Goal: Information Seeking & Learning: Learn about a topic

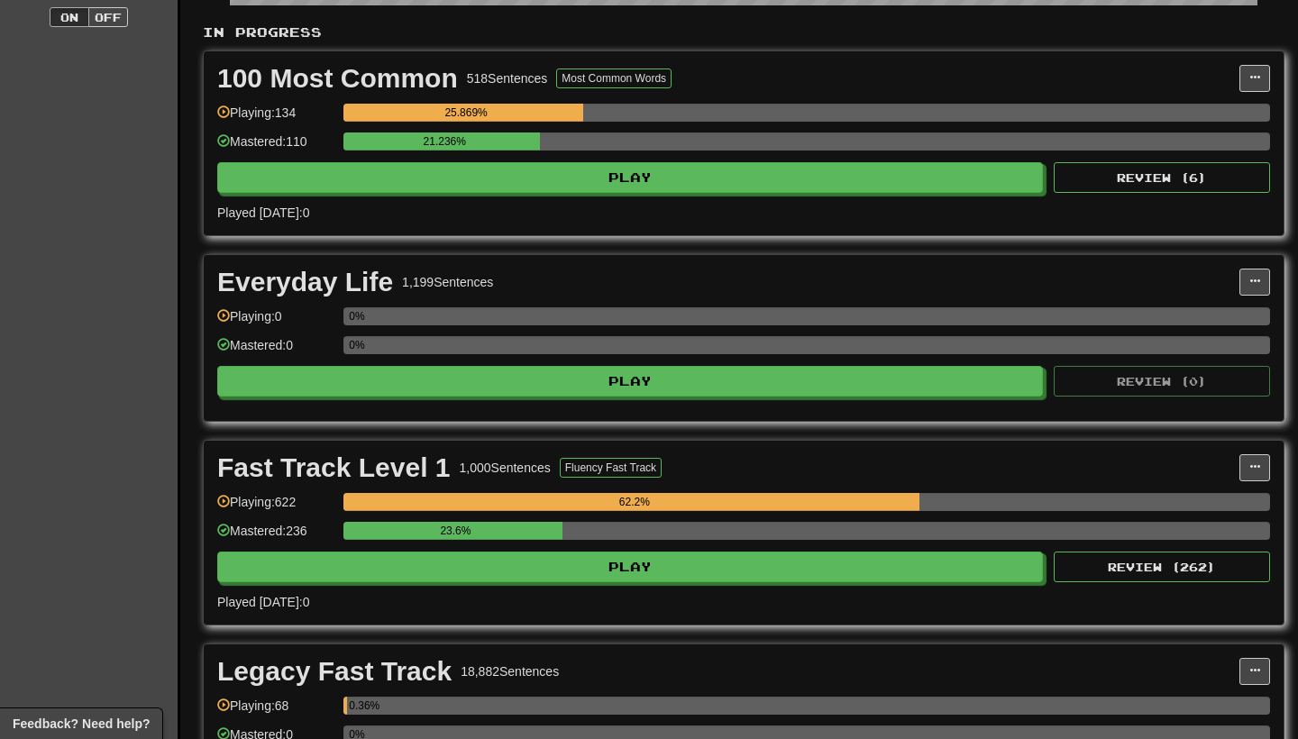
scroll to position [385, 0]
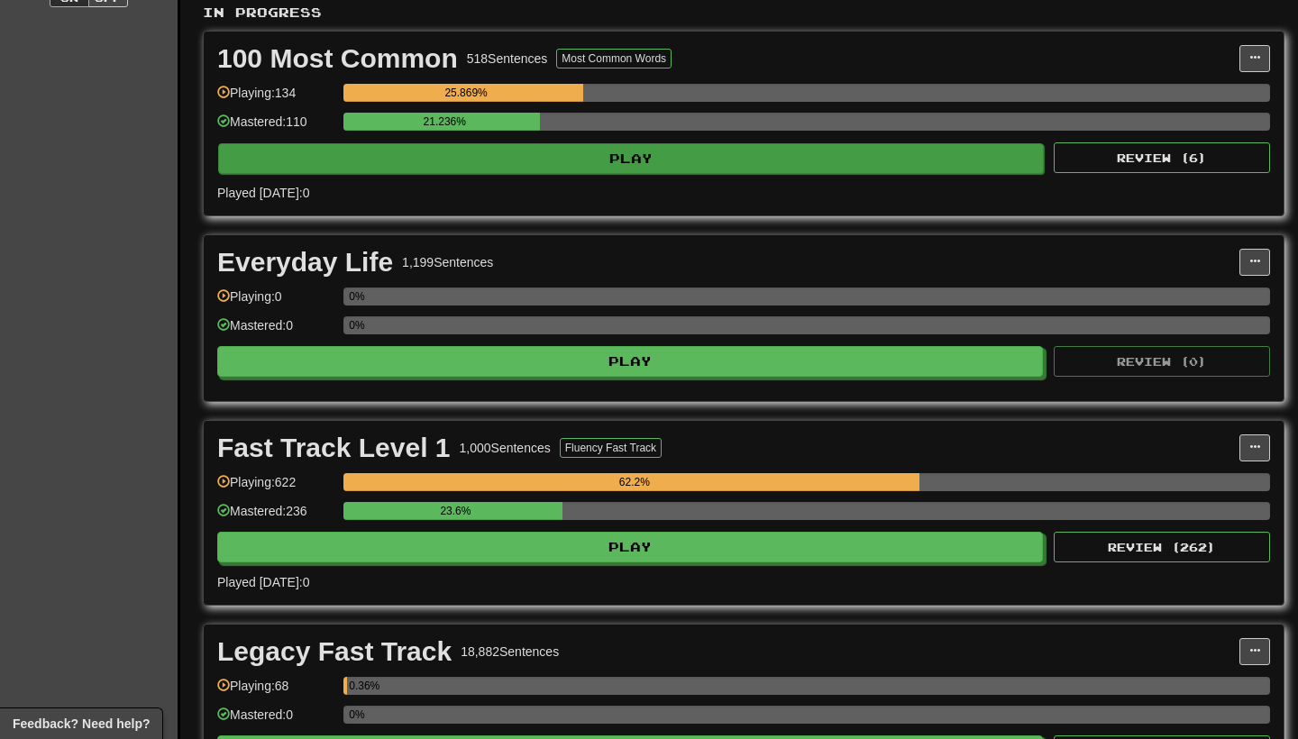
click at [847, 163] on button "Play" at bounding box center [631, 158] width 826 height 31
select select "**"
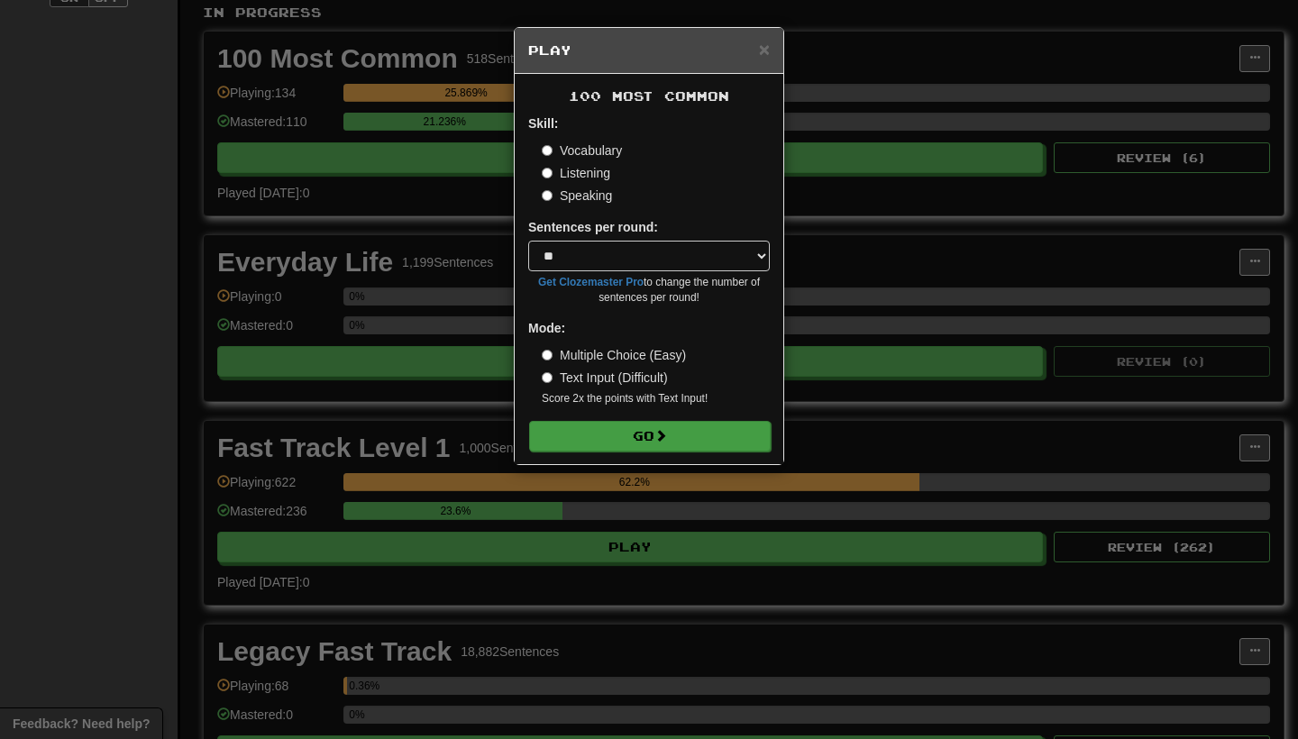
click at [641, 437] on button "Go" at bounding box center [650, 436] width 242 height 31
click at [630, 434] on button "Go" at bounding box center [650, 436] width 242 height 31
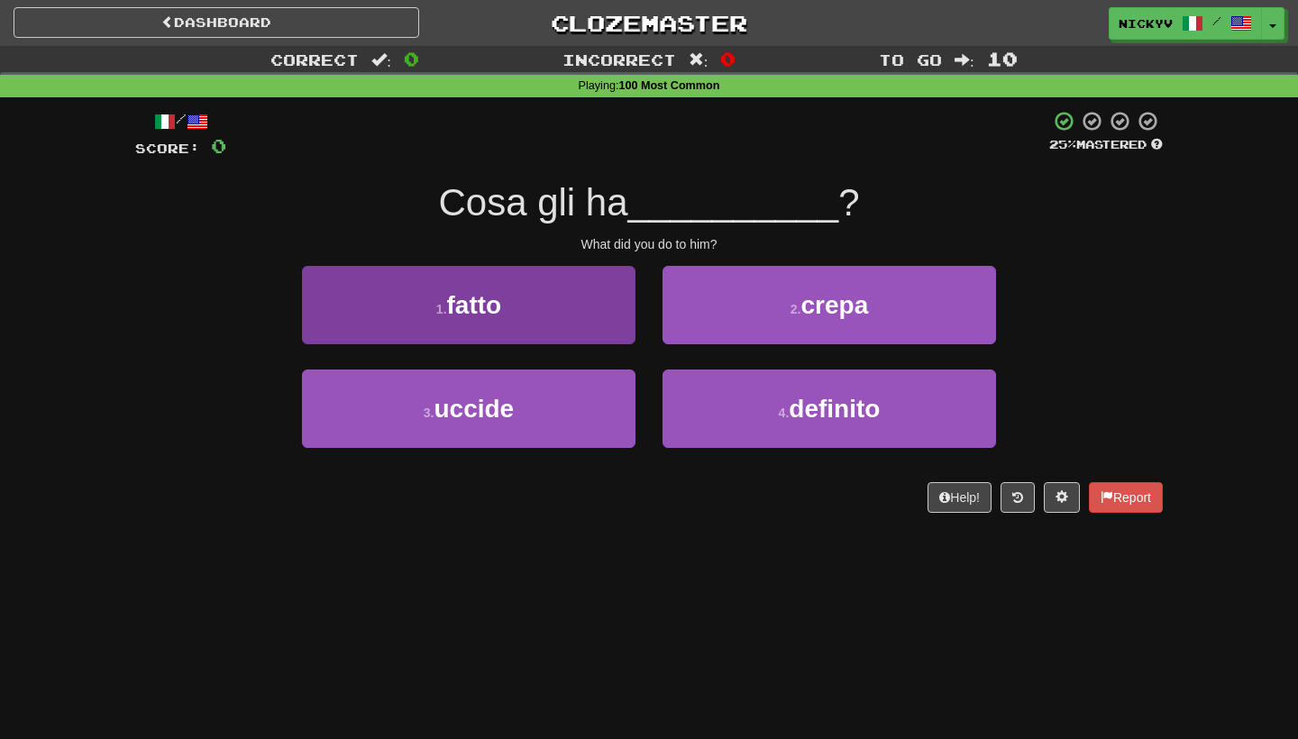
click at [571, 319] on button "1 . fatto" at bounding box center [469, 305] width 334 height 78
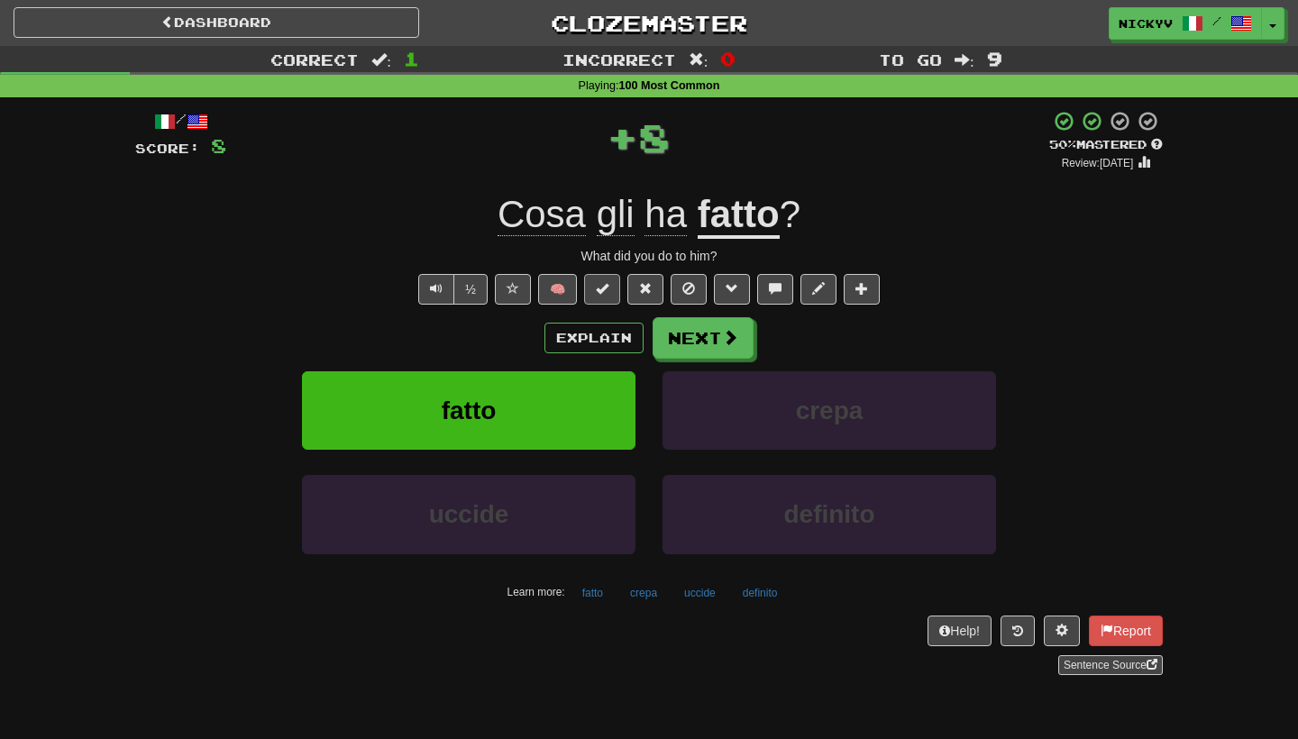
click at [603, 295] on button at bounding box center [602, 289] width 36 height 31
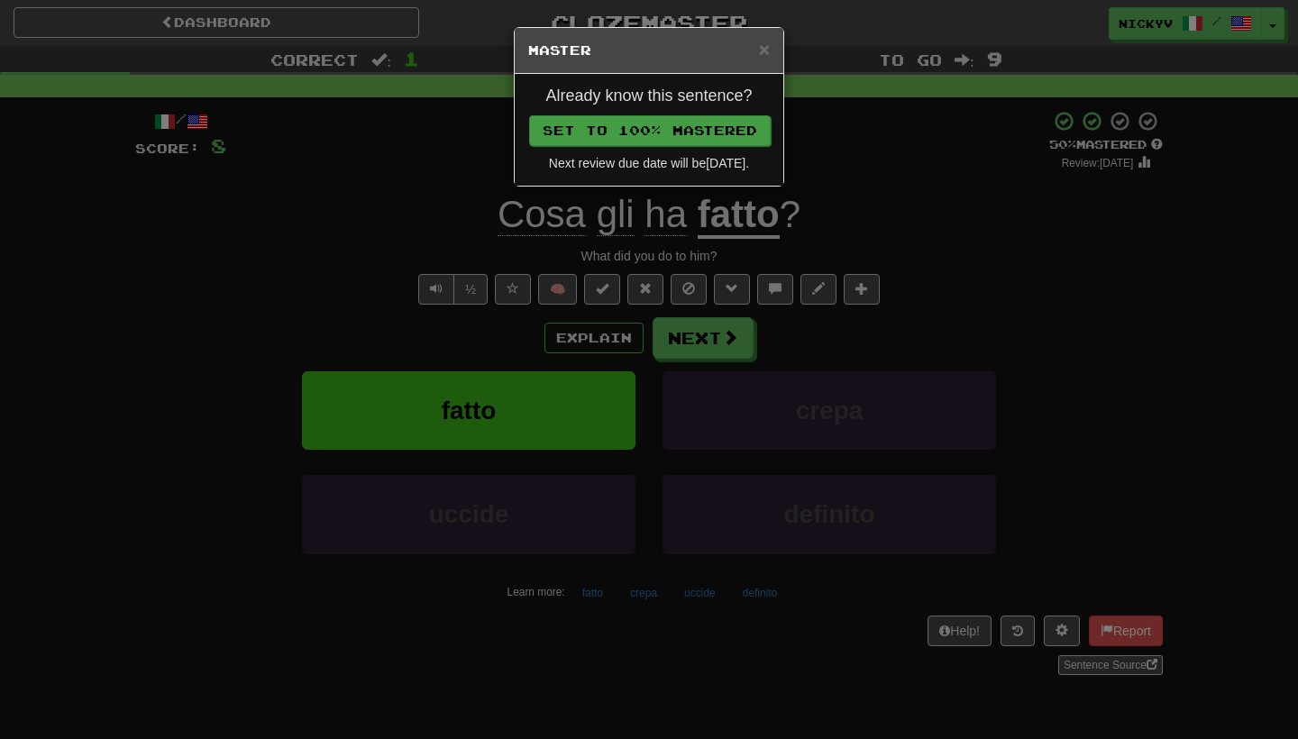
click at [732, 132] on button "Set to 100% Mastered" at bounding box center [650, 130] width 242 height 31
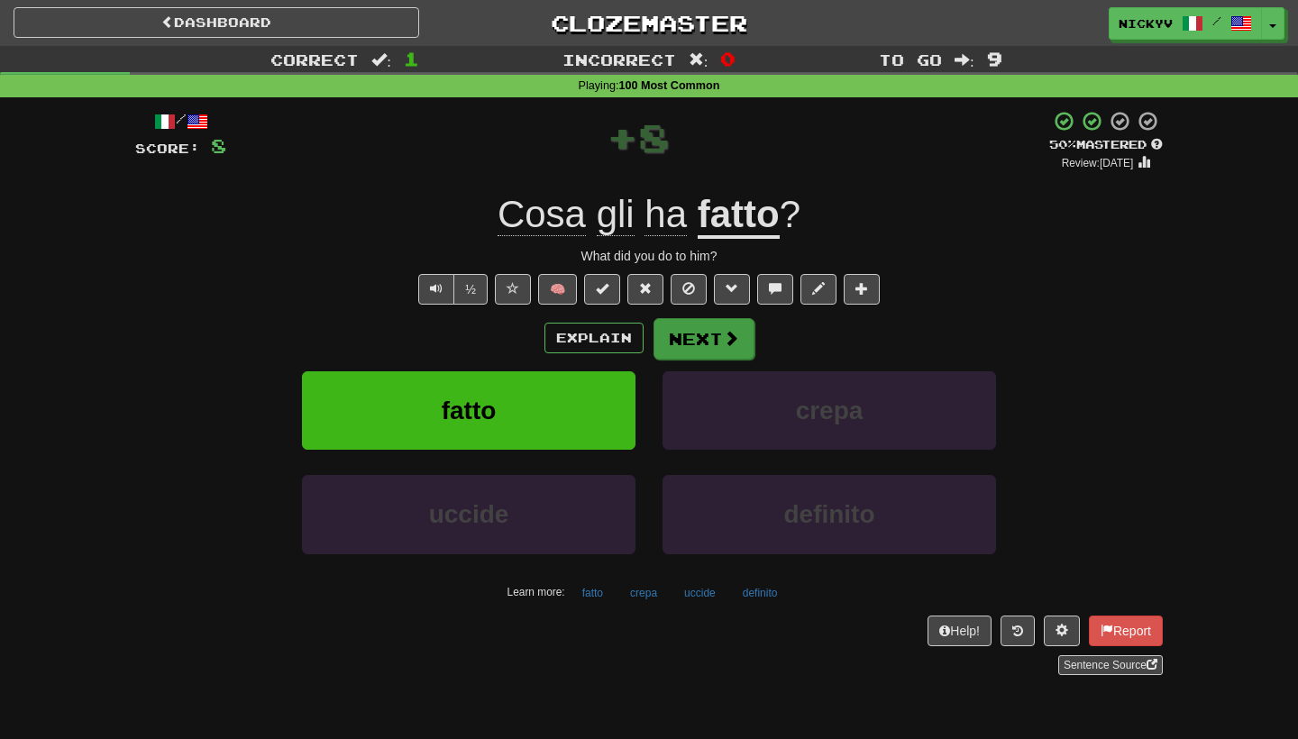
click at [732, 340] on span at bounding box center [731, 338] width 16 height 16
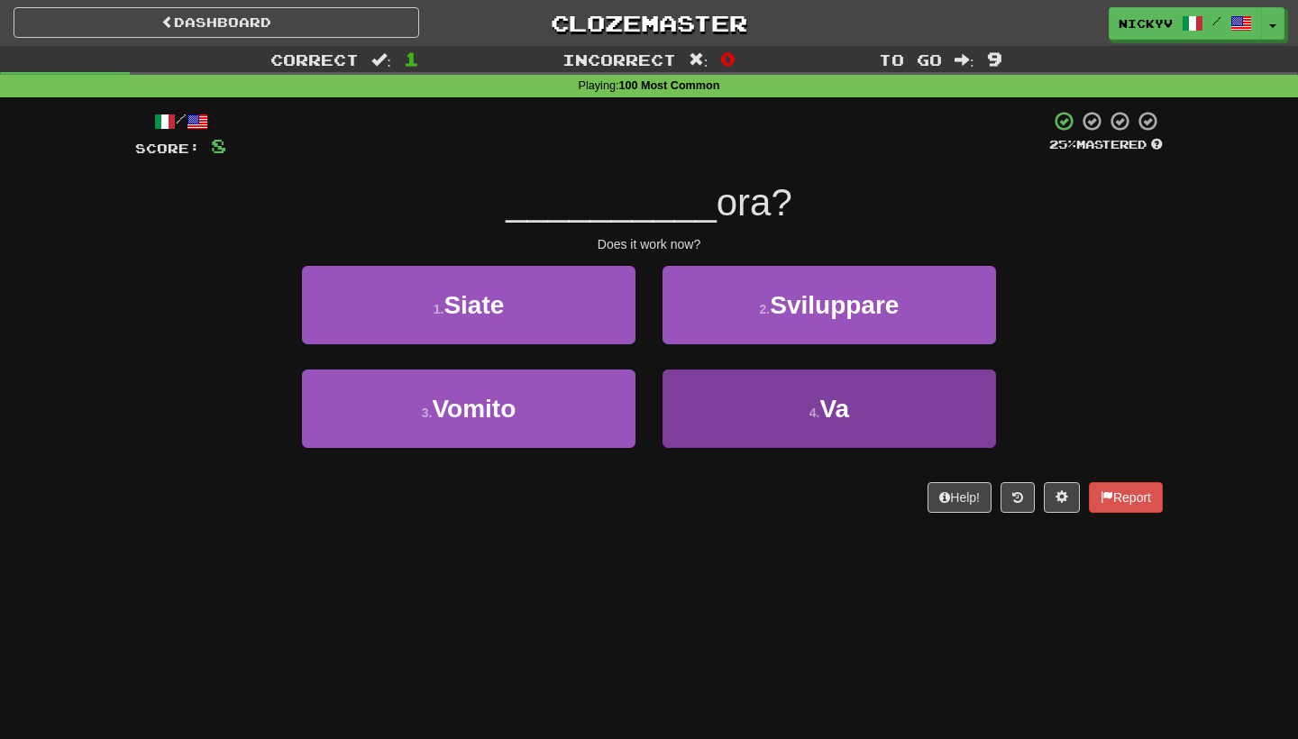
click at [711, 372] on button "4 . Va" at bounding box center [830, 409] width 334 height 78
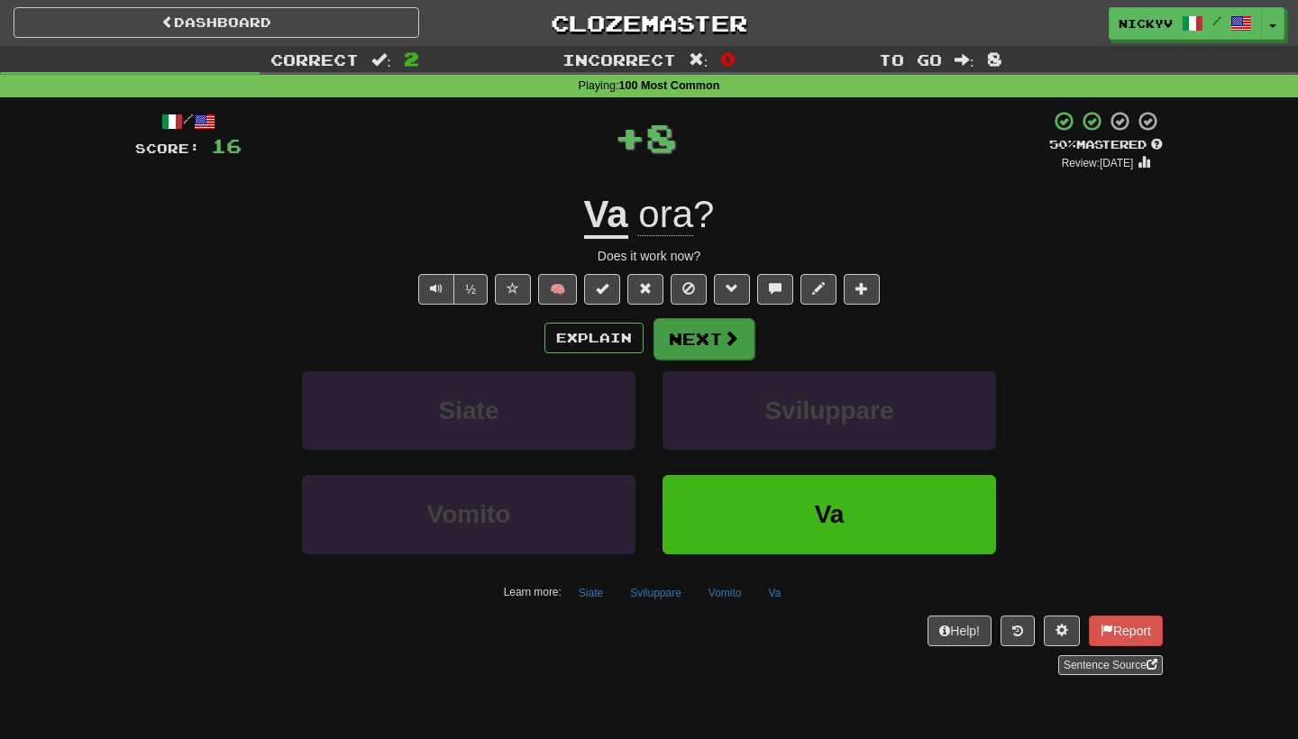
click at [700, 325] on button "Next" at bounding box center [704, 338] width 101 height 41
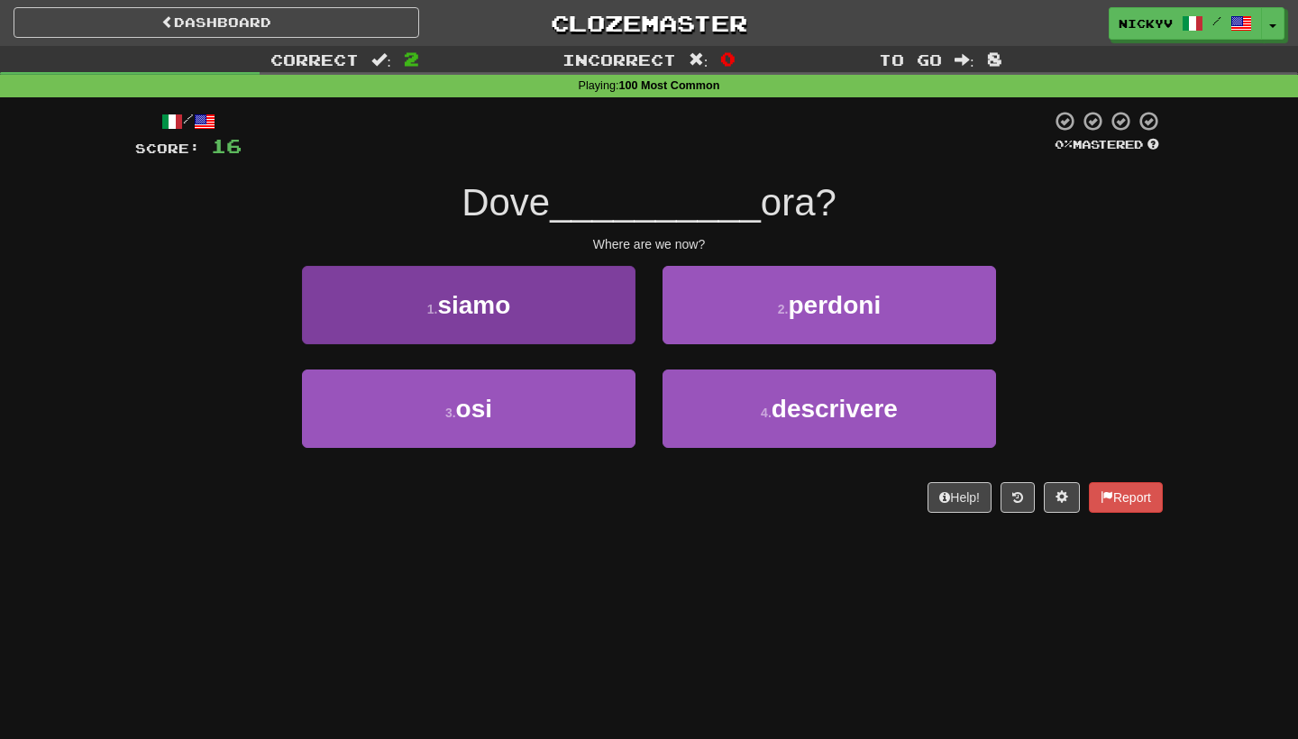
click at [618, 330] on button "1 . siamo" at bounding box center [469, 305] width 334 height 78
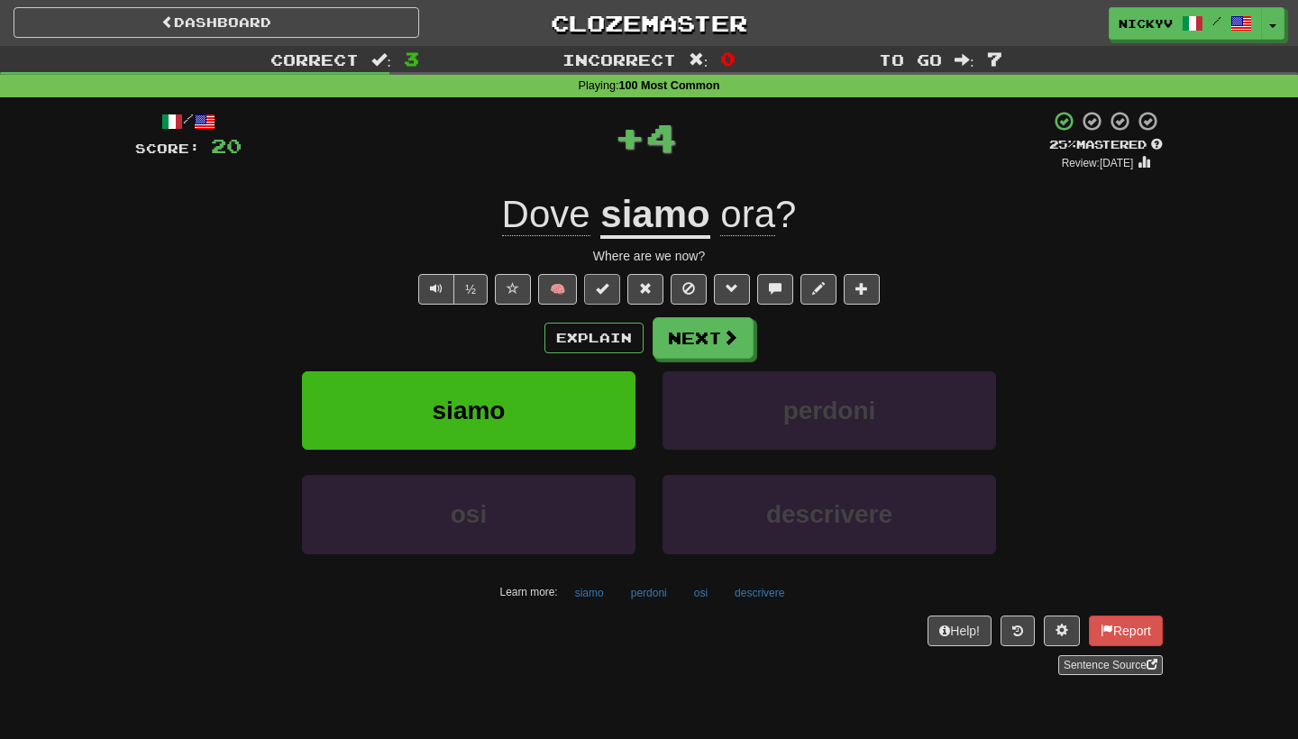
click at [609, 283] on button at bounding box center [602, 289] width 36 height 31
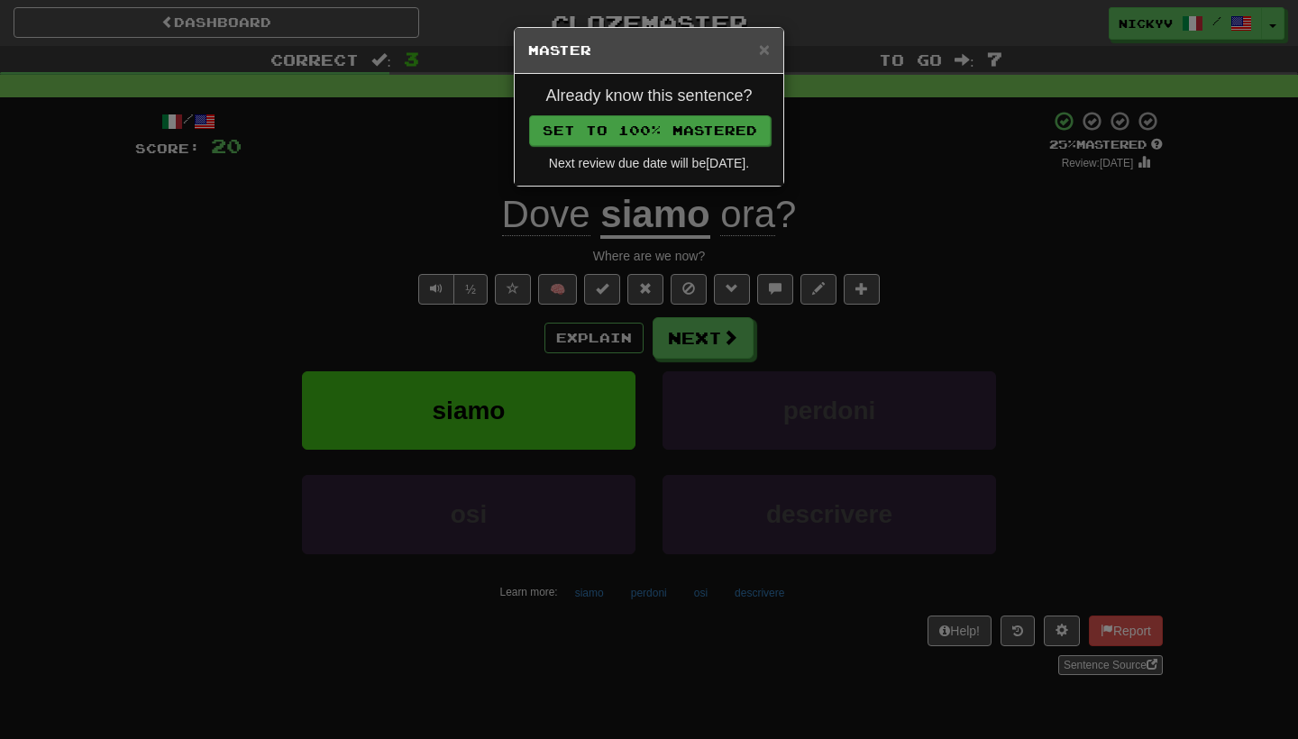
click at [690, 133] on button "Set to 100% Mastered" at bounding box center [650, 130] width 242 height 31
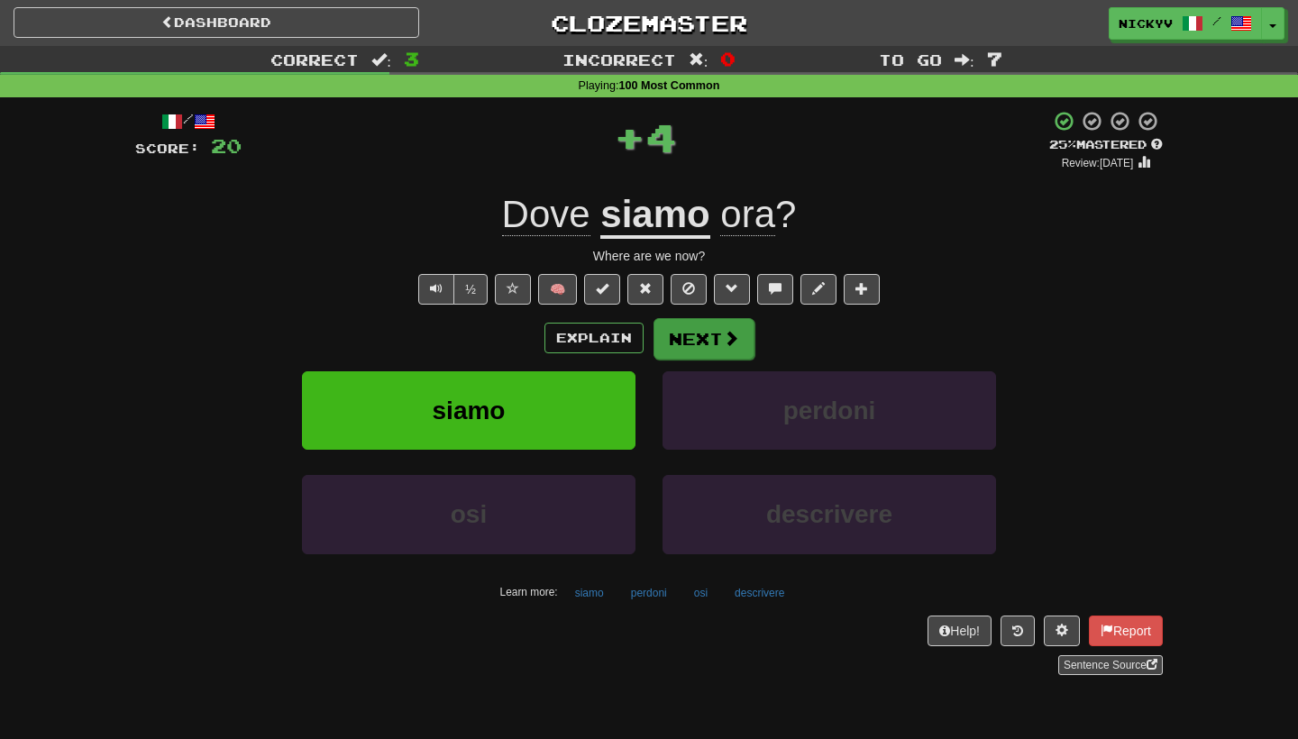
click at [690, 334] on button "Next" at bounding box center [704, 338] width 101 height 41
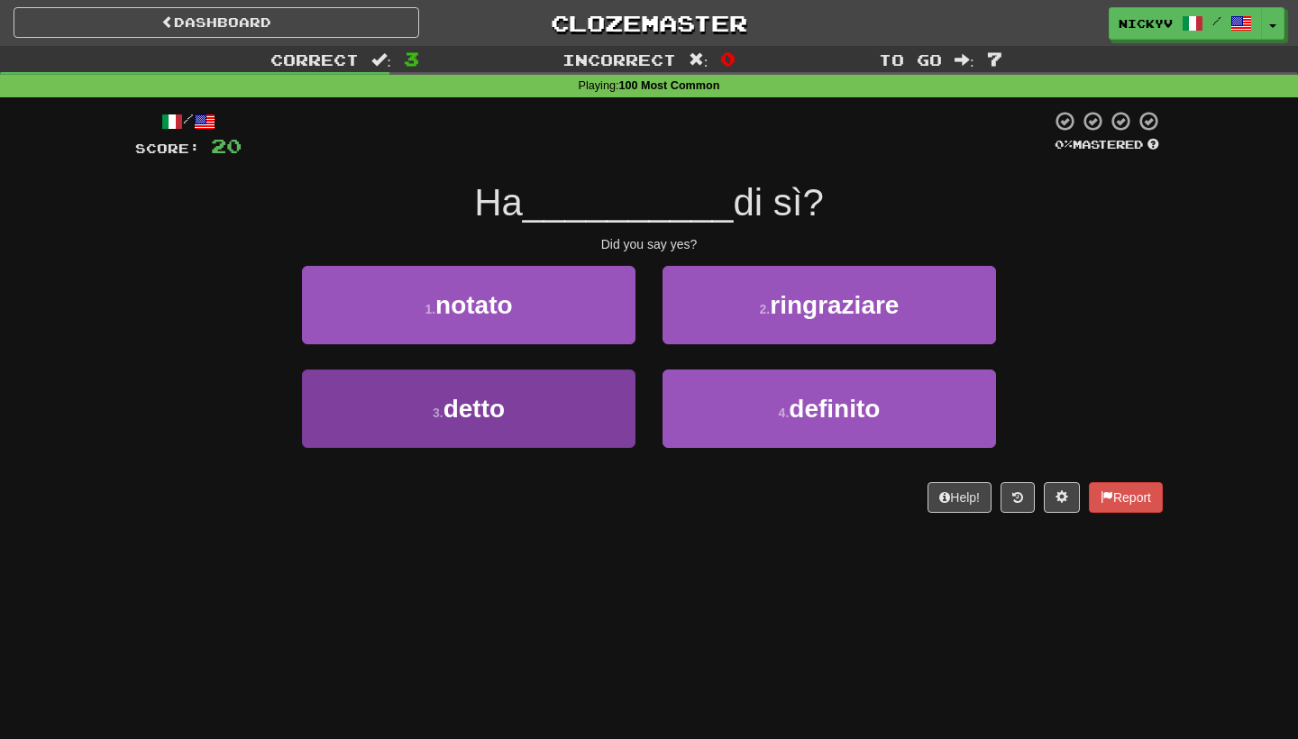
click at [613, 401] on button "3 . detto" at bounding box center [469, 409] width 334 height 78
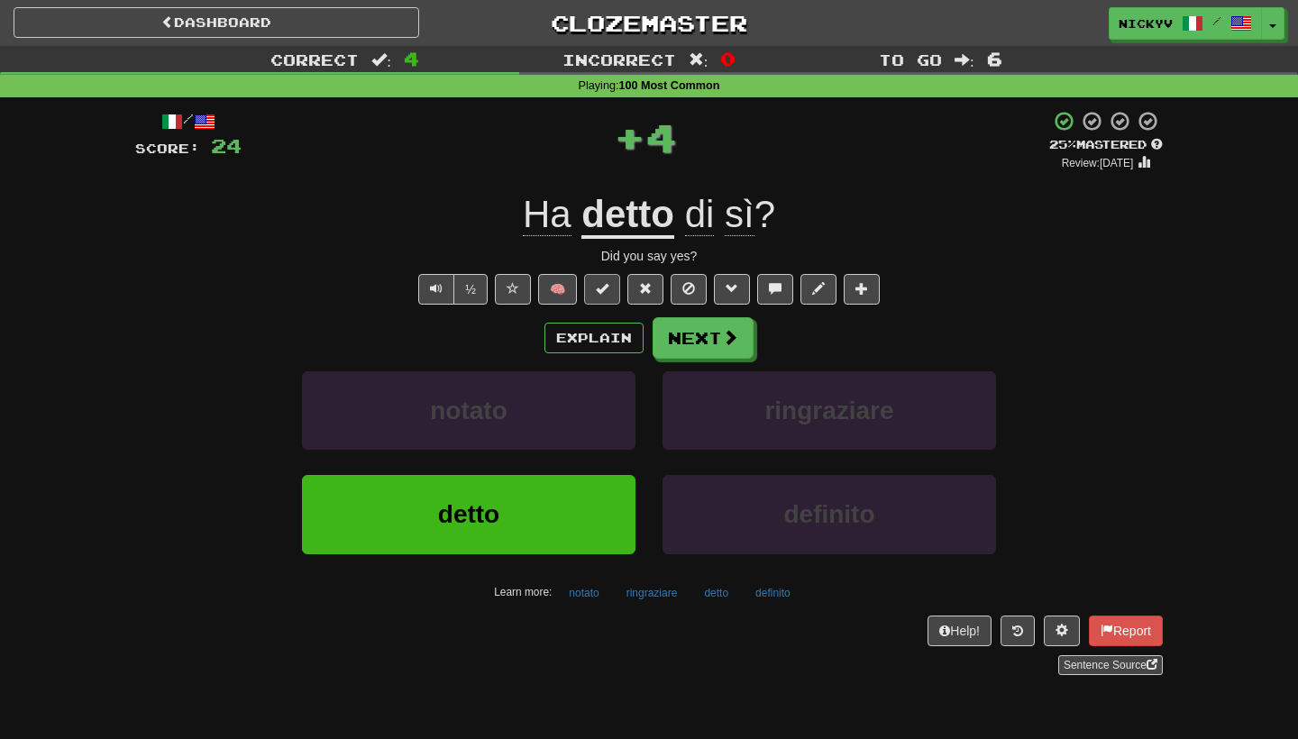
click at [608, 288] on span at bounding box center [602, 288] width 13 height 13
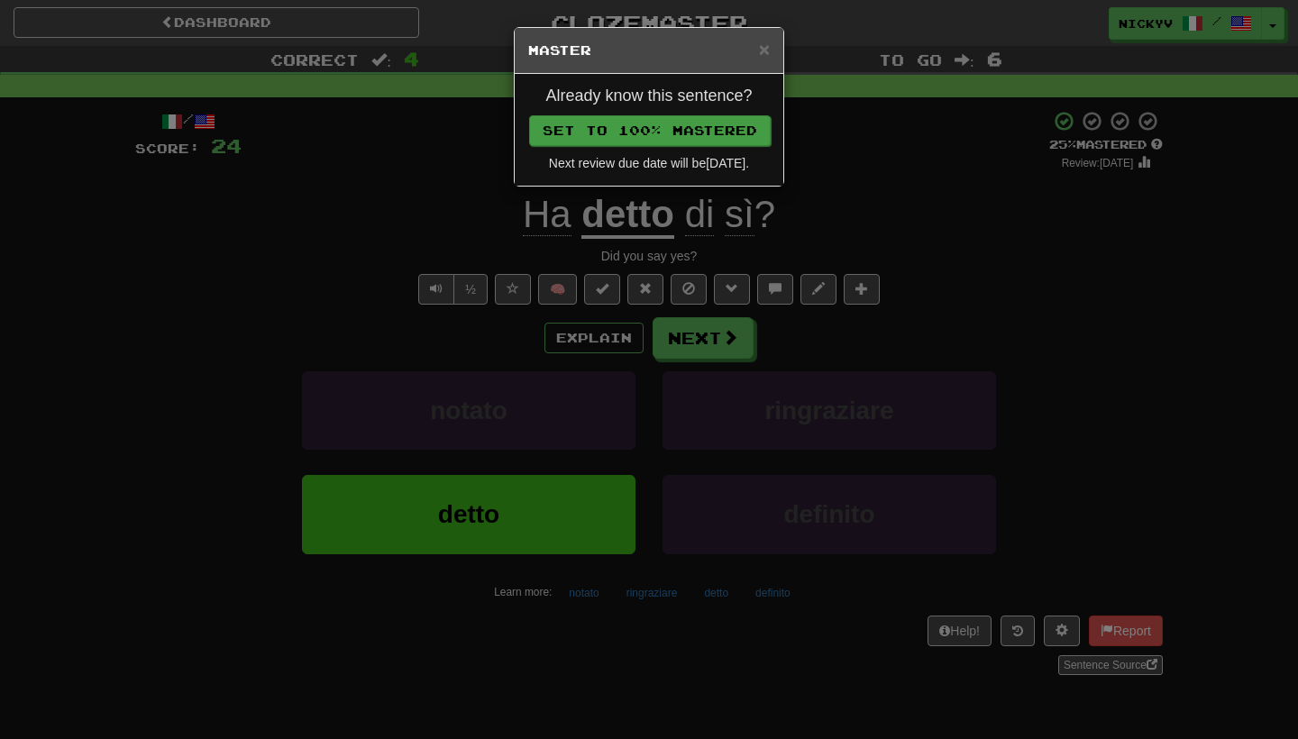
click at [713, 139] on button "Set to 100% Mastered" at bounding box center [650, 130] width 242 height 31
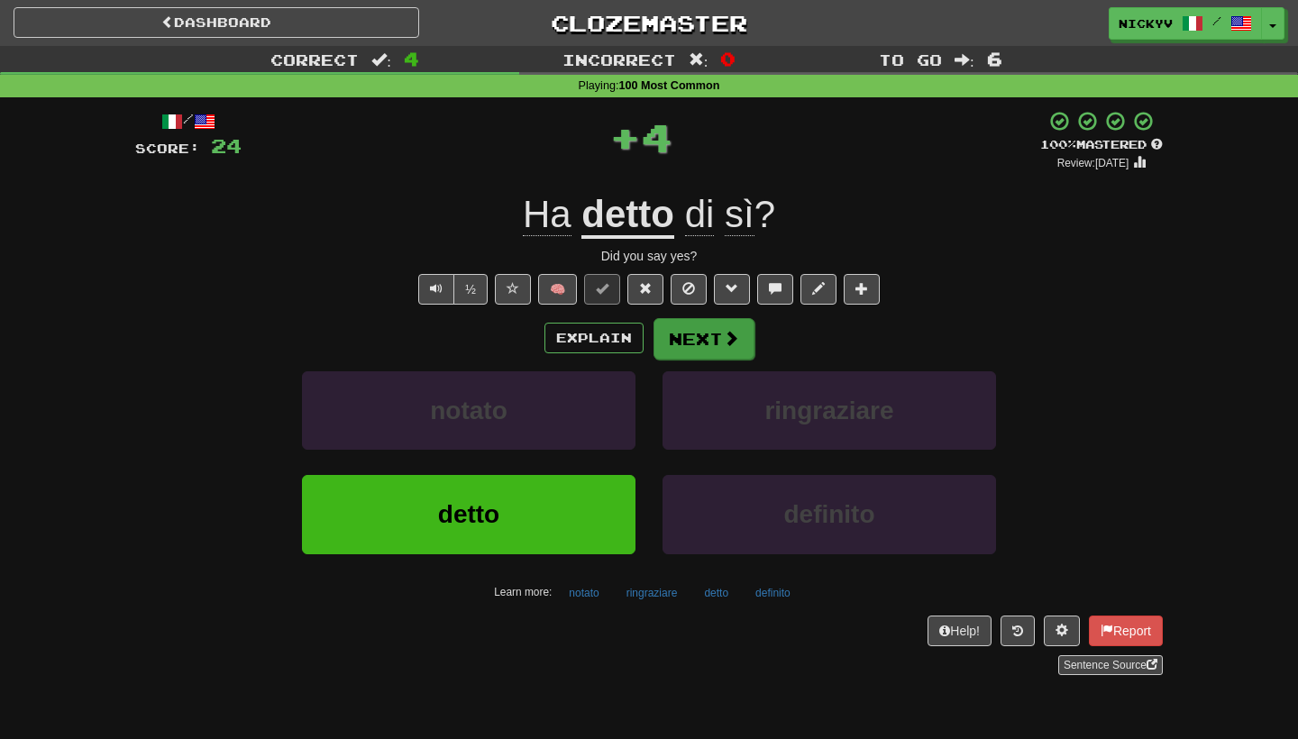
click at [702, 334] on button "Next" at bounding box center [704, 338] width 101 height 41
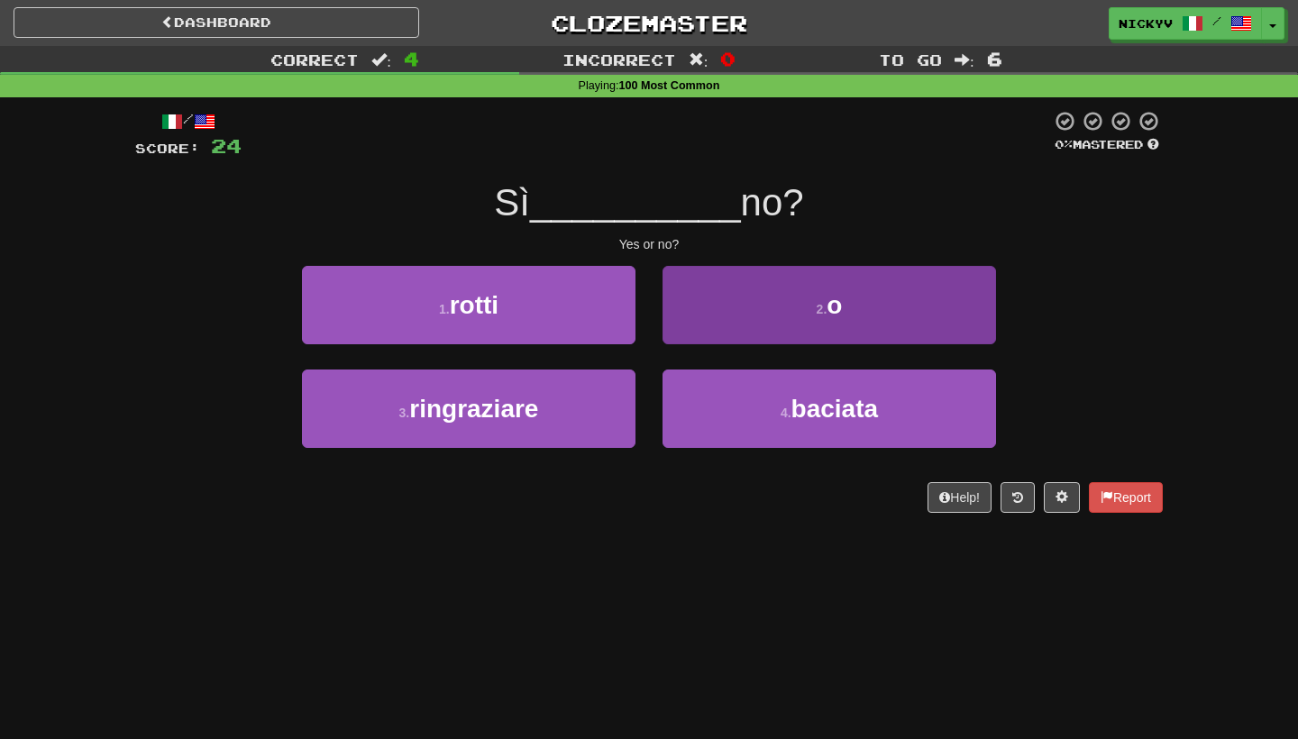
click at [773, 323] on button "2 . o" at bounding box center [830, 305] width 334 height 78
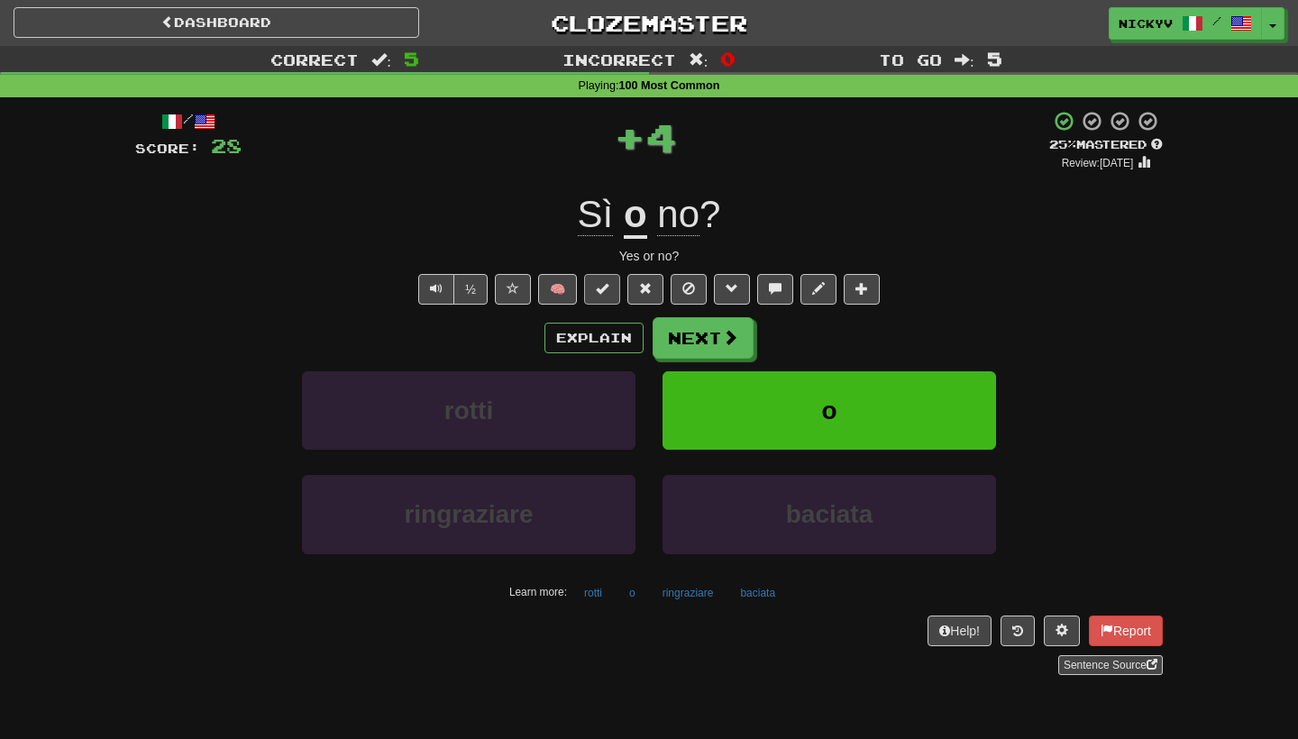
click at [612, 286] on button at bounding box center [602, 289] width 36 height 31
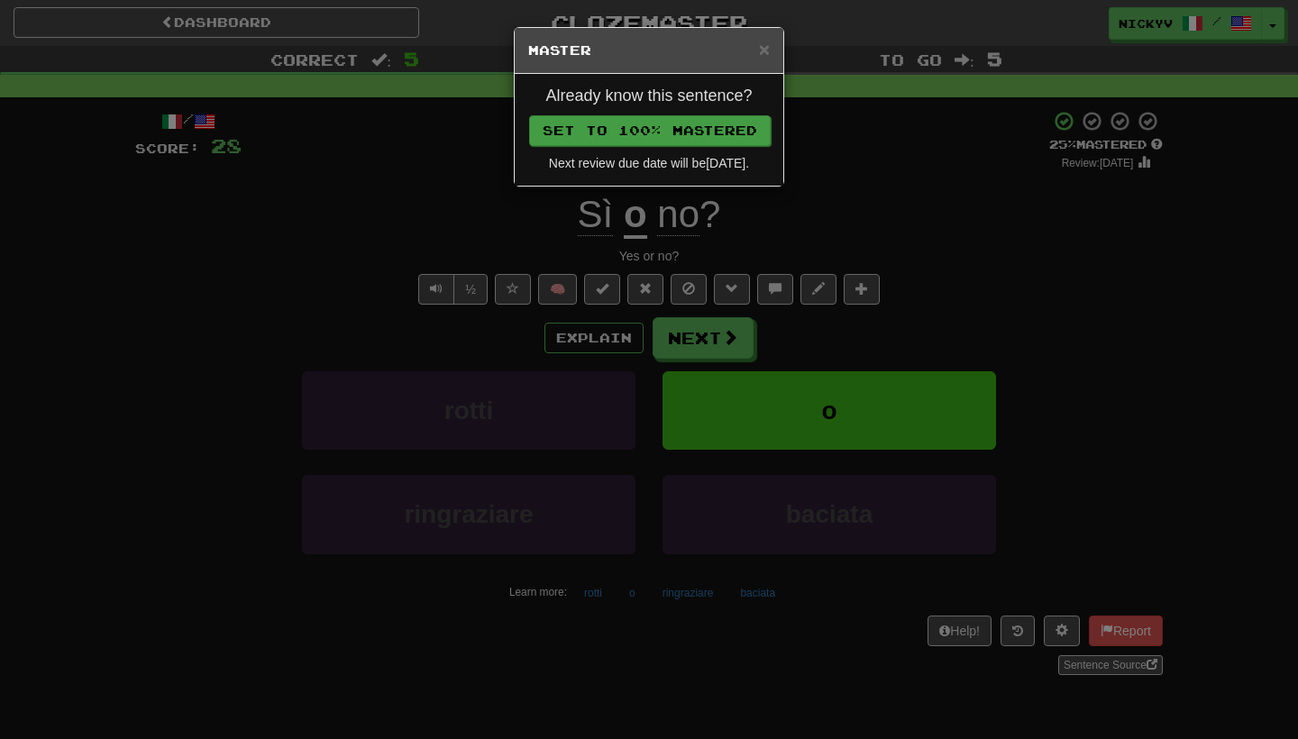
click at [716, 126] on button "Set to 100% Mastered" at bounding box center [650, 130] width 242 height 31
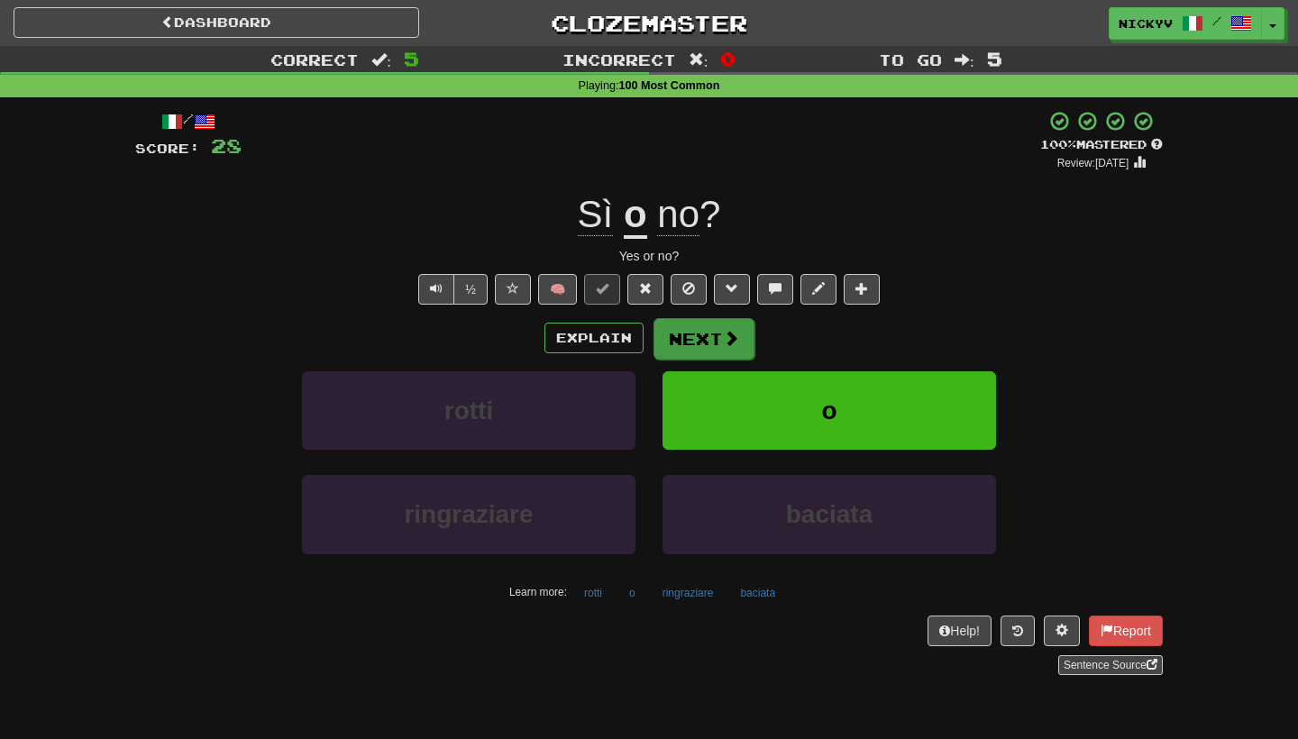
click at [686, 347] on button "Next" at bounding box center [704, 338] width 101 height 41
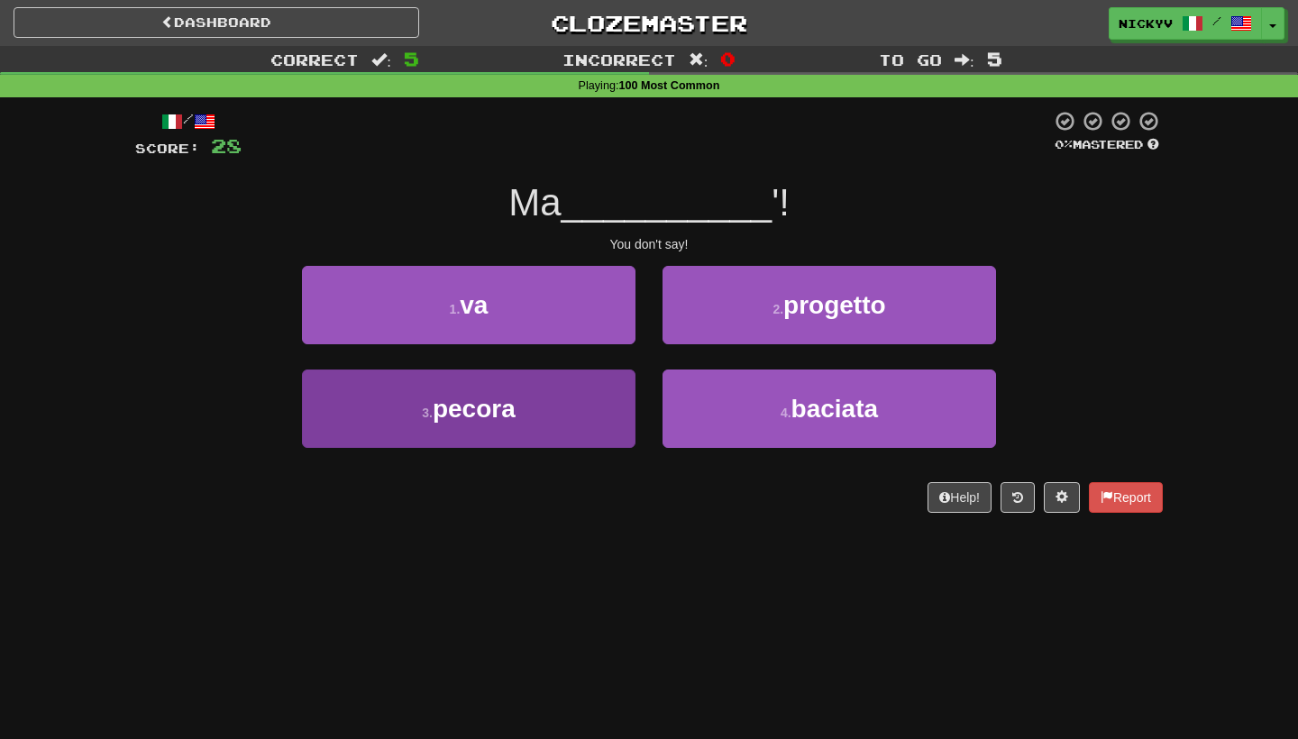
click at [556, 416] on button "3 . pecora" at bounding box center [469, 409] width 334 height 78
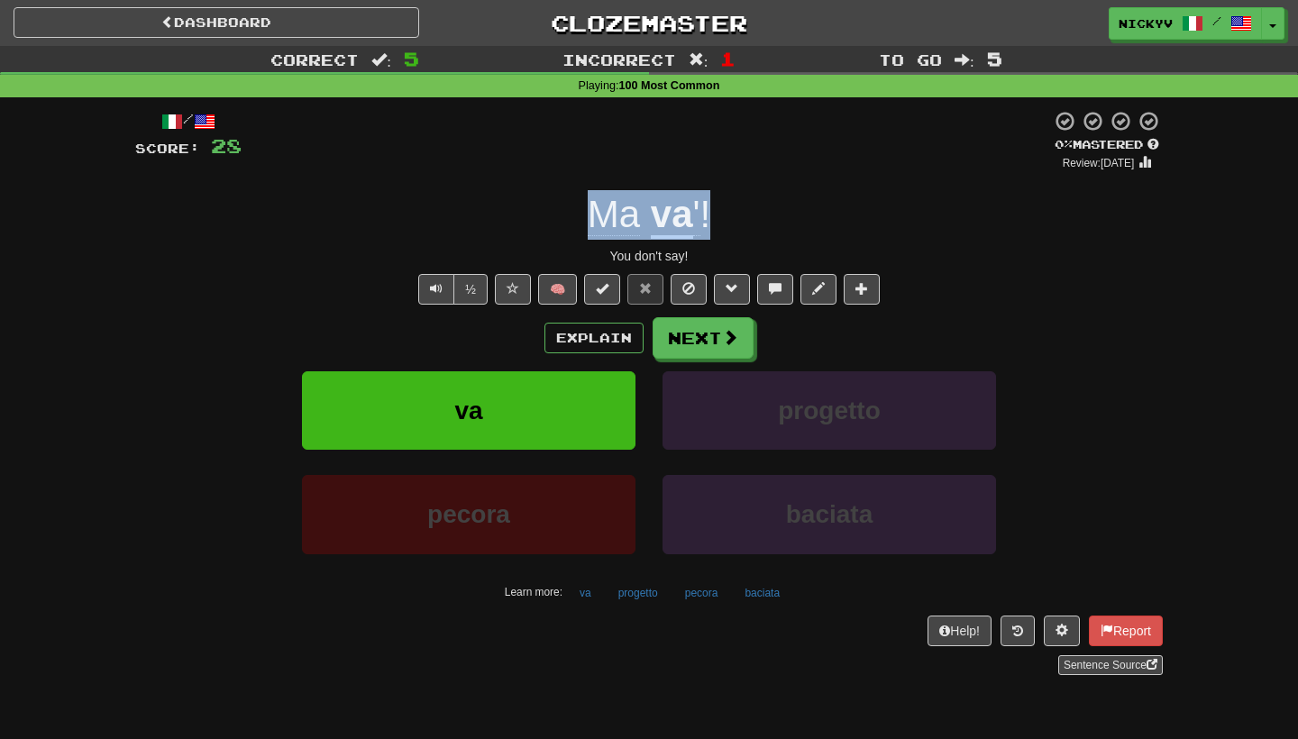
drag, startPoint x: 573, startPoint y: 207, endPoint x: 709, endPoint y: 220, distance: 135.8
click at [709, 220] on div "Ma va ' !" at bounding box center [649, 215] width 1028 height 50
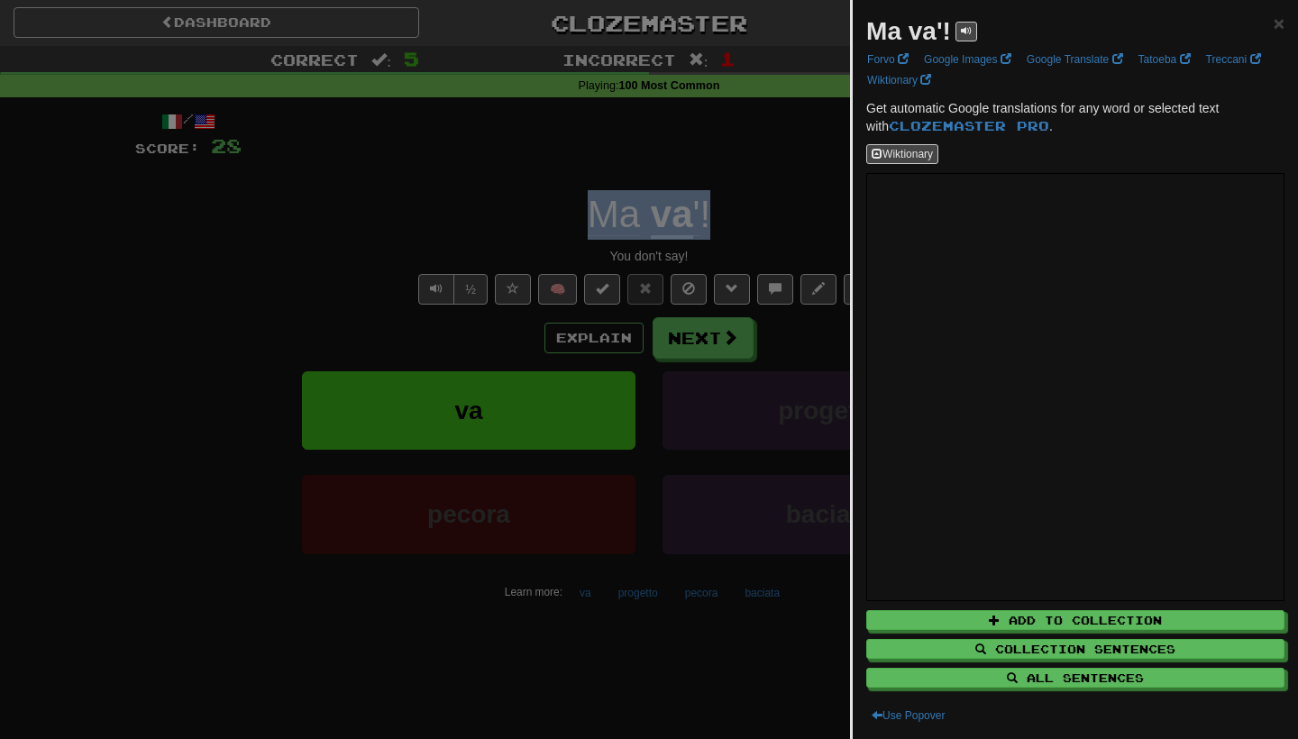
copy div "Ma va ' !"
